Goal: Find specific page/section: Find specific page/section

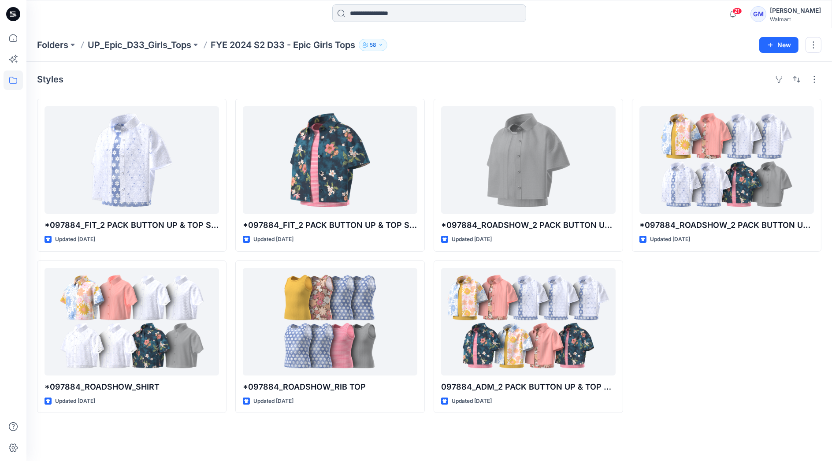
drag, startPoint x: 0, startPoint y: 0, endPoint x: 425, endPoint y: 11, distance: 424.7
click at [425, 11] on input at bounding box center [429, 13] width 194 height 18
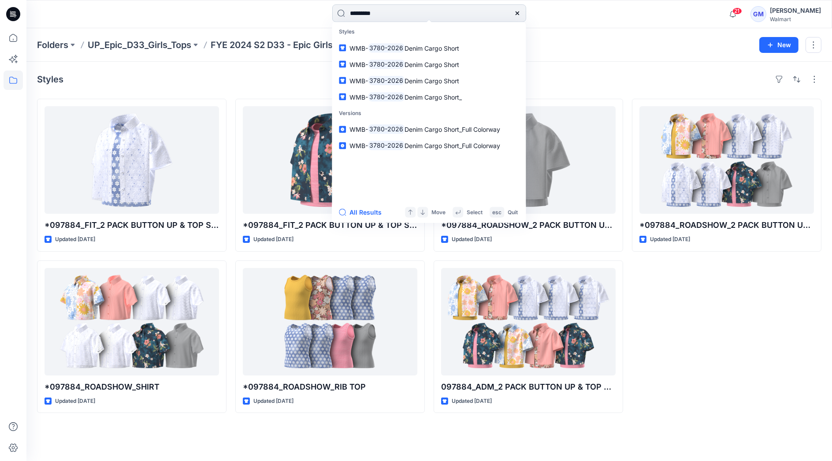
type input "*********"
click at [362, 213] on button "All Results" at bounding box center [363, 212] width 48 height 11
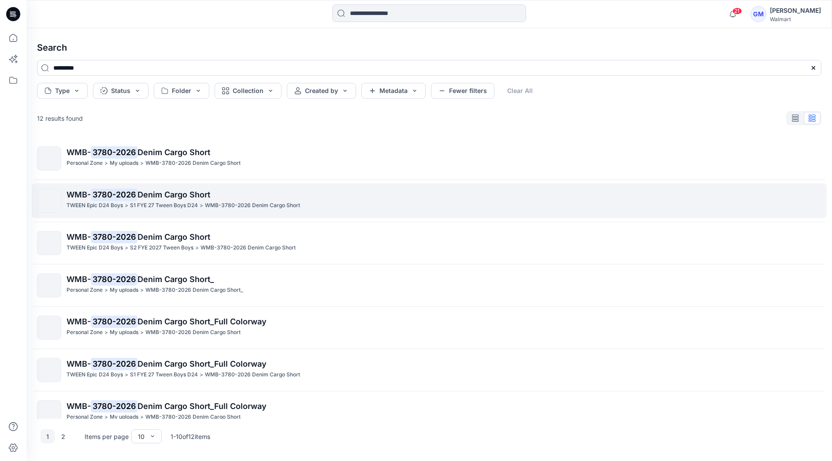
click at [175, 201] on p "S1 FYE 27 Tween Boys D24" at bounding box center [164, 205] width 68 height 9
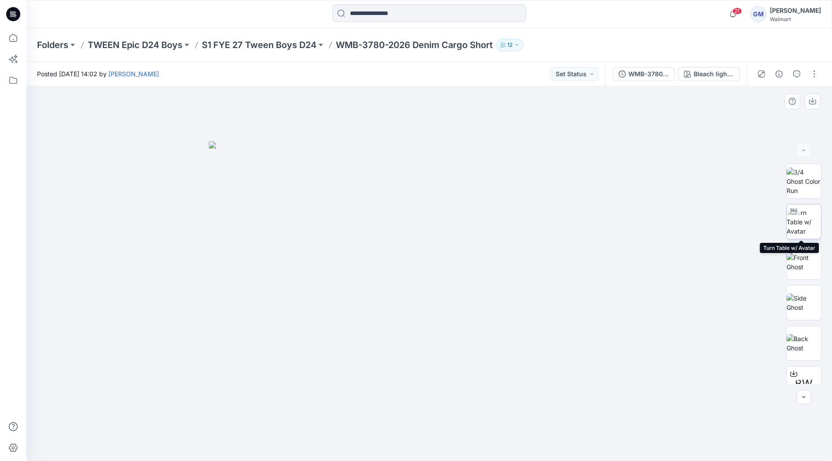
click at [804, 231] on img at bounding box center [804, 222] width 34 height 28
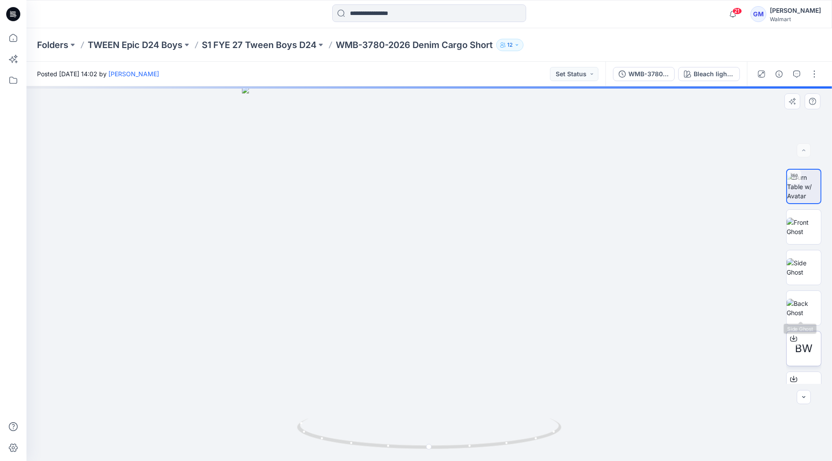
scroll to position [98, 0]
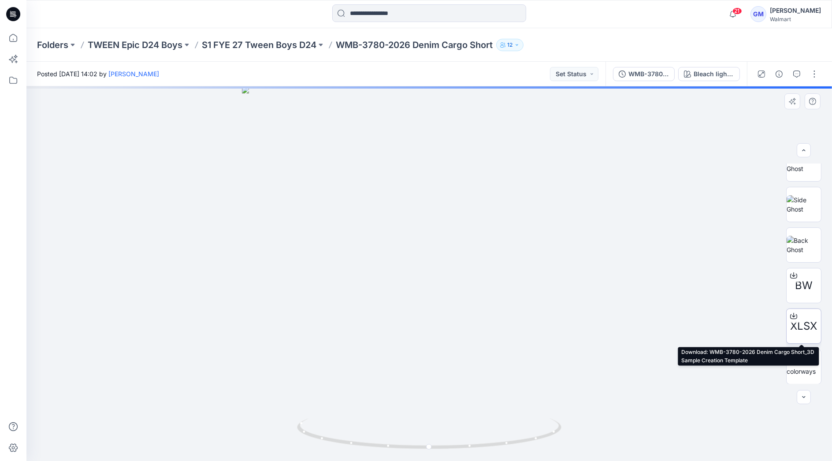
click at [792, 317] on icon at bounding box center [794, 316] width 7 height 7
